Goal: Task Accomplishment & Management: Complete application form

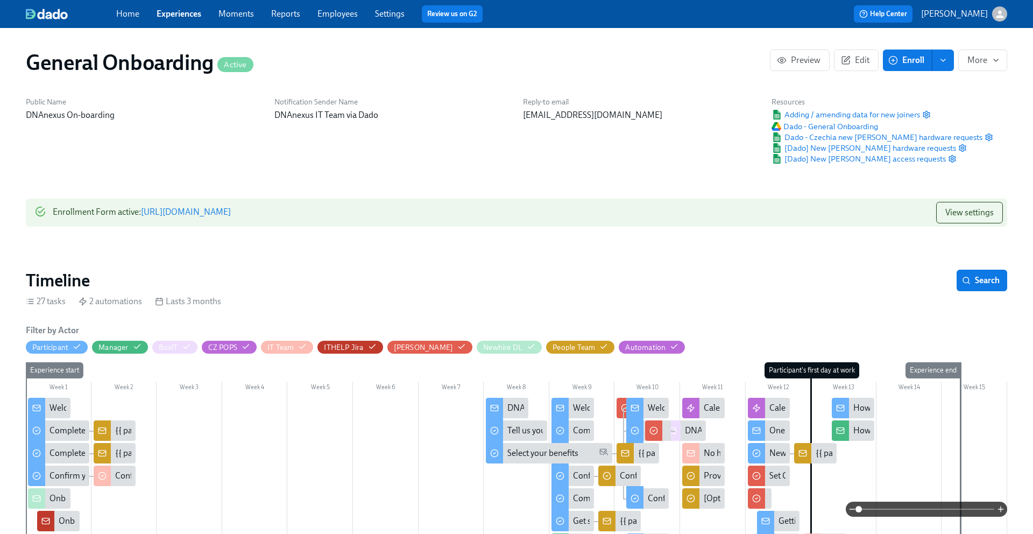
scroll to position [0, 3260]
click at [197, 15] on link "Experiences" at bounding box center [179, 14] width 45 height 10
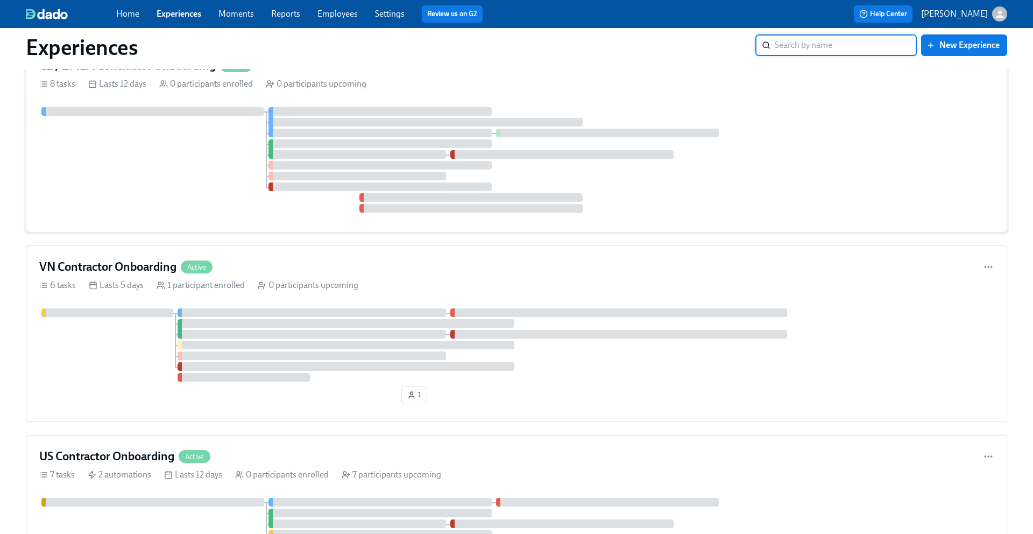
scroll to position [464, 0]
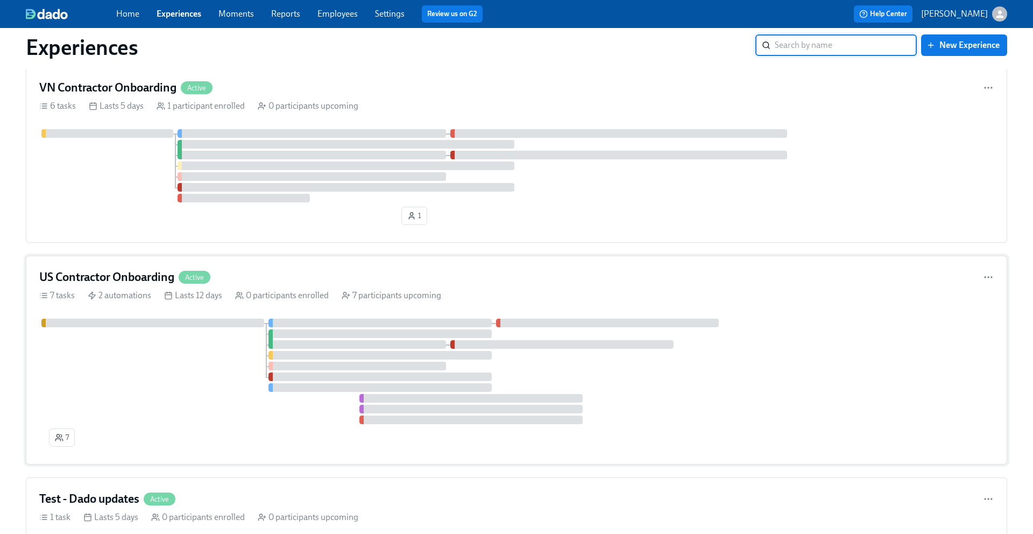
click at [153, 276] on h4 "US Contractor Onboarding" at bounding box center [106, 277] width 135 height 16
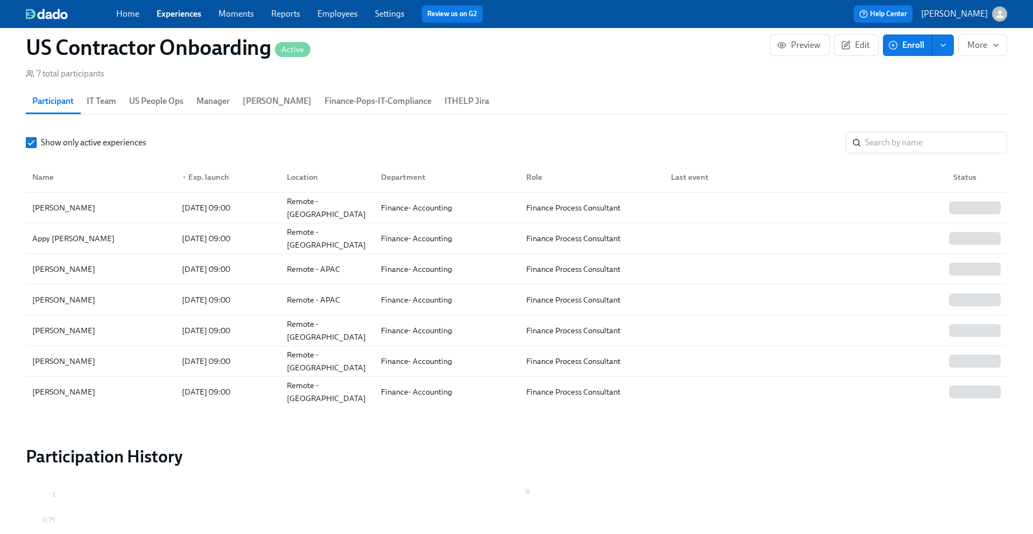
scroll to position [1003, 0]
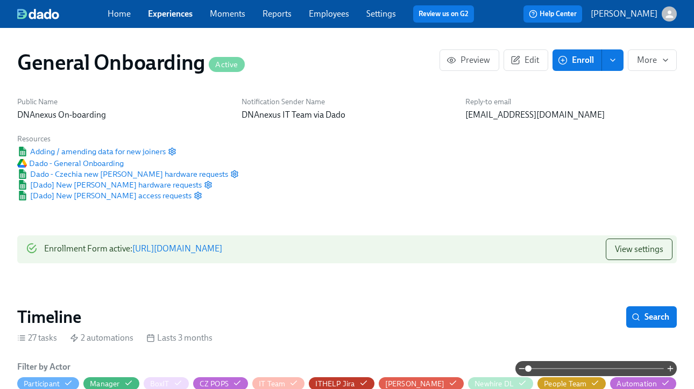
scroll to position [0, 3581]
click at [176, 17] on link "Experiences" at bounding box center [170, 14] width 45 height 10
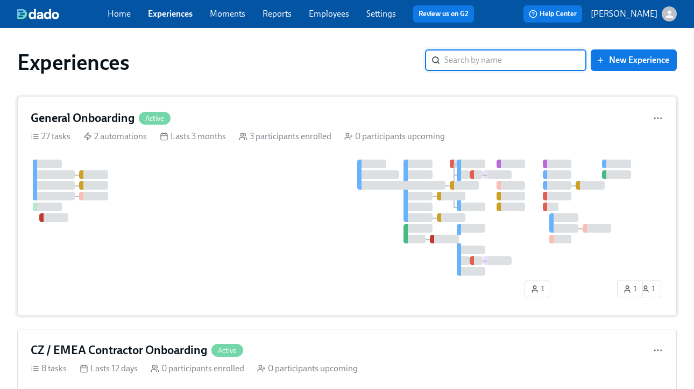
scroll to position [49, 0]
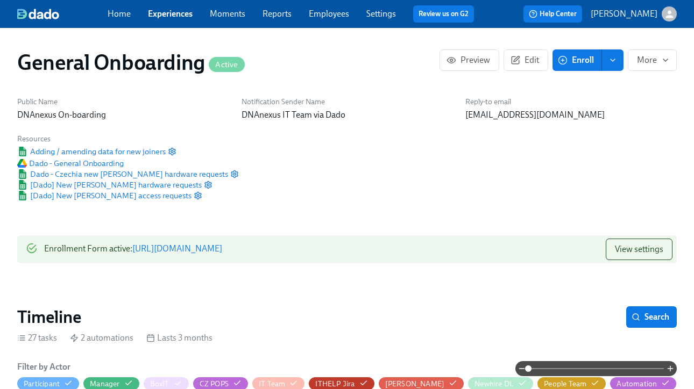
scroll to position [0, 3581]
click at [189, 16] on link "Experiences" at bounding box center [170, 14] width 45 height 10
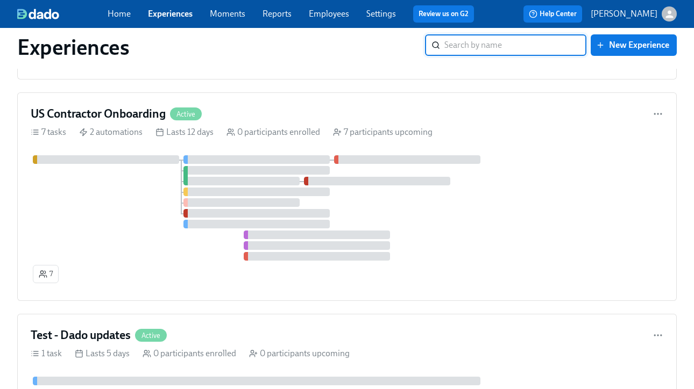
scroll to position [642, 0]
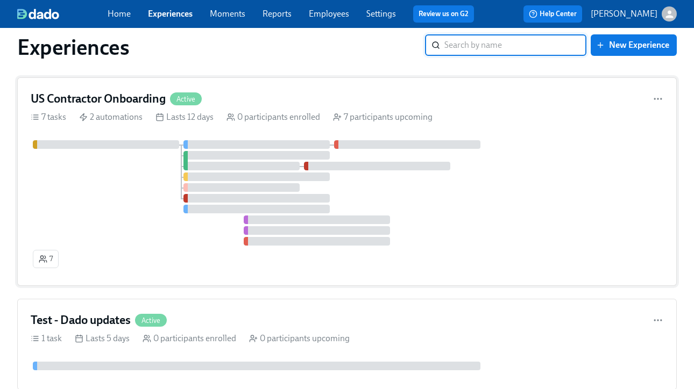
click at [115, 94] on h4 "US Contractor Onboarding" at bounding box center [98, 99] width 135 height 16
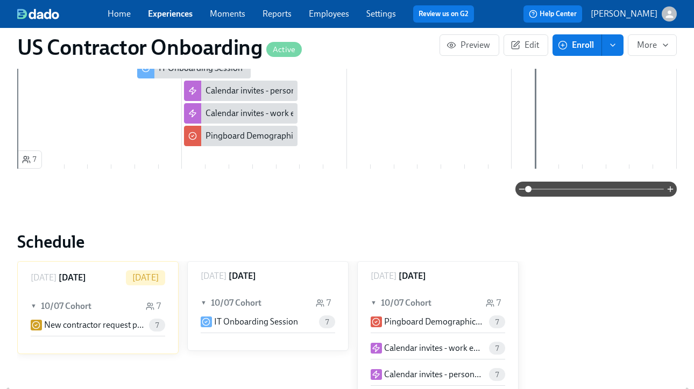
scroll to position [285, 0]
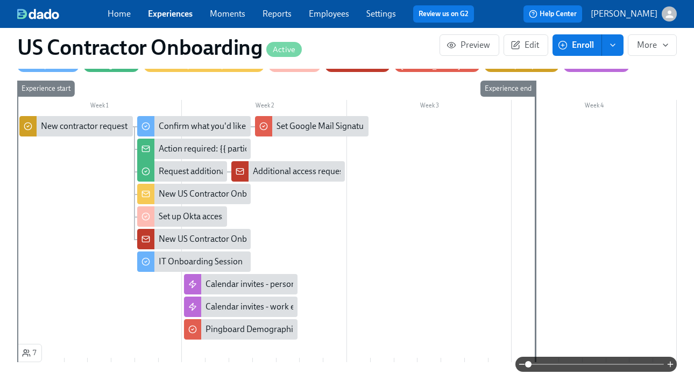
click at [614, 45] on icon "enroll" at bounding box center [613, 45] width 4 height 2
click at [573, 91] on span "Enrollment form" at bounding box center [584, 94] width 61 height 12
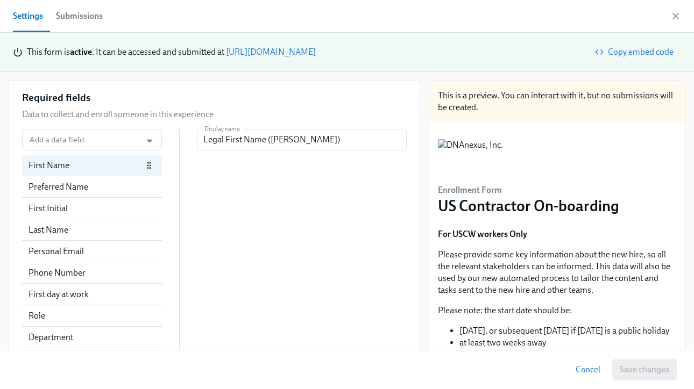
scroll to position [322, 0]
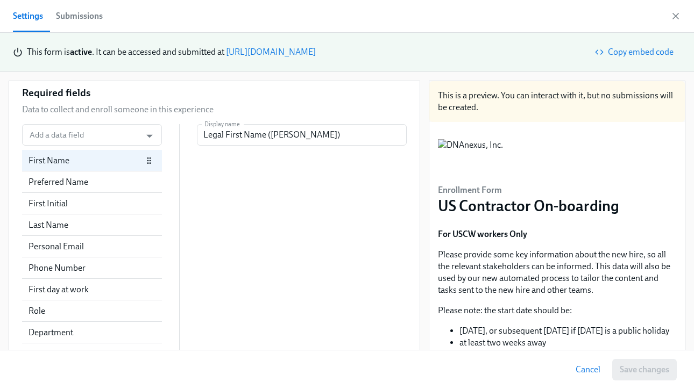
click at [316, 48] on link "[URL][DOMAIN_NAME]" at bounding box center [271, 52] width 90 height 10
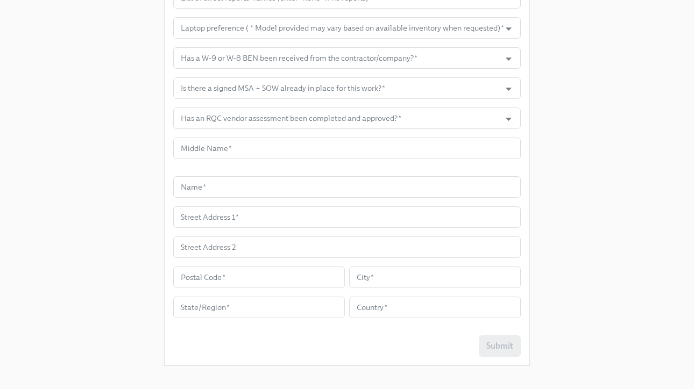
scroll to position [755, 0]
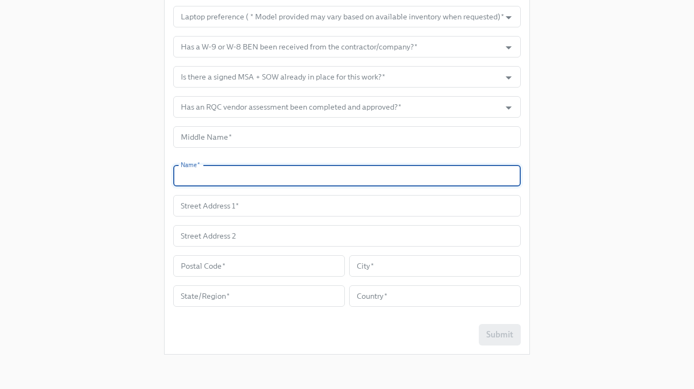
click at [259, 176] on input "text" at bounding box center [346, 176] width 347 height 22
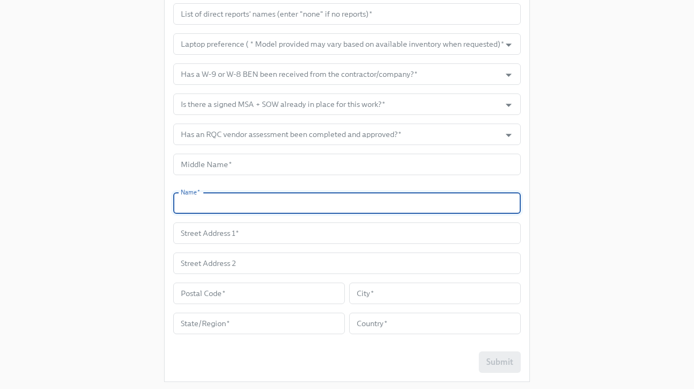
click at [293, 205] on input "text" at bounding box center [346, 204] width 347 height 22
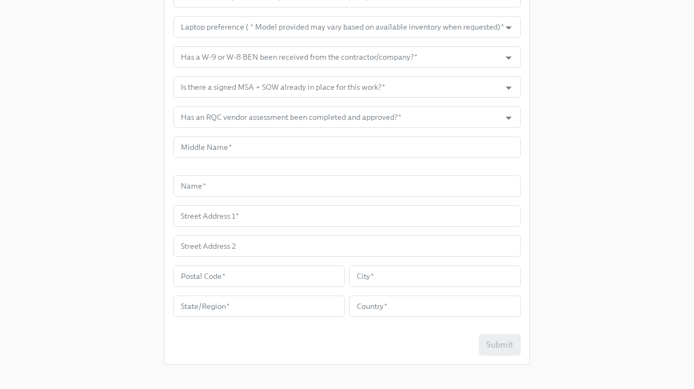
scroll to position [748, 0]
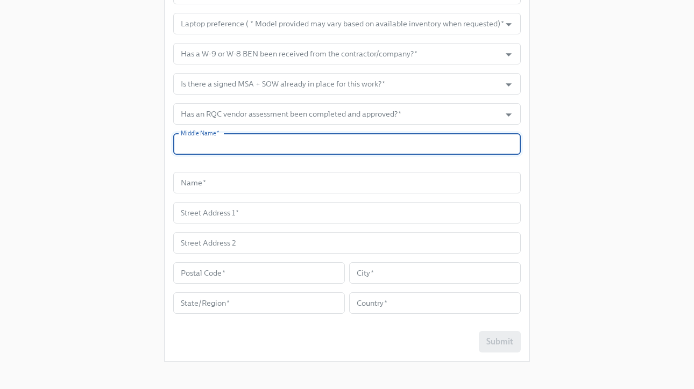
click at [503, 138] on input "text" at bounding box center [346, 144] width 347 height 22
drag, startPoint x: 509, startPoint y: 143, endPoint x: 521, endPoint y: 141, distance: 12.0
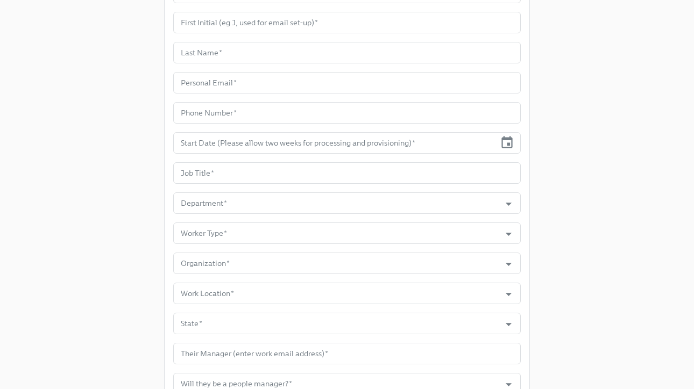
scroll to position [0, 0]
